Goal: Check status: Check status

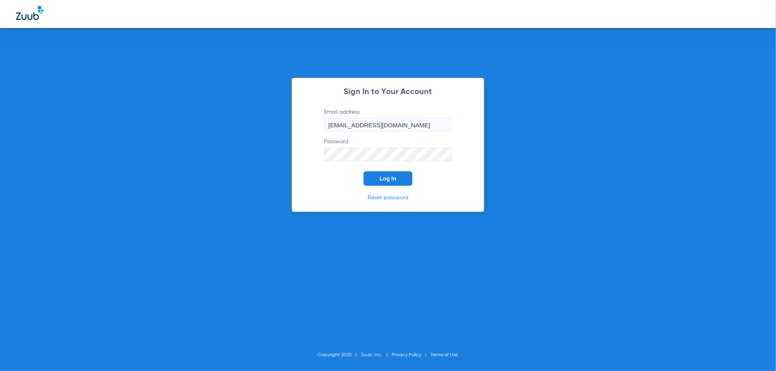
click at [396, 183] on button "Log In" at bounding box center [388, 178] width 49 height 14
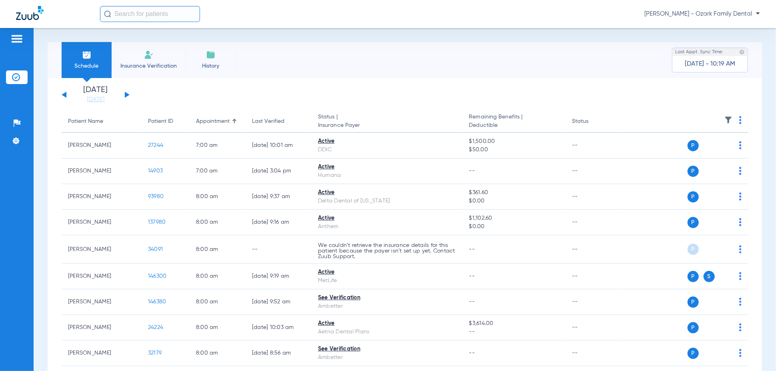
click at [127, 93] on button at bounding box center [127, 95] width 5 height 6
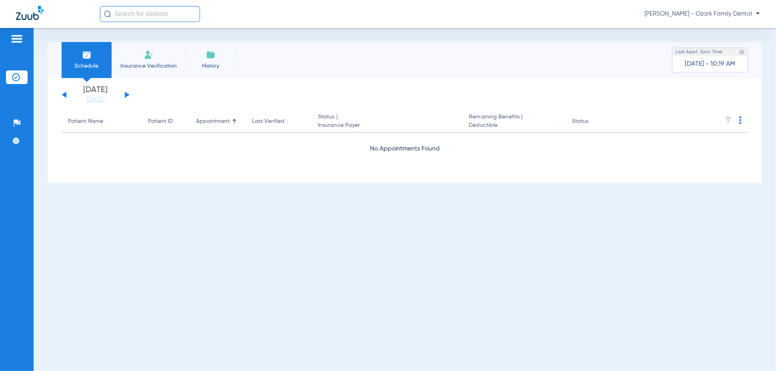
click at [127, 93] on button at bounding box center [127, 95] width 5 height 6
